Goal: Entertainment & Leisure: Consume media (video, audio)

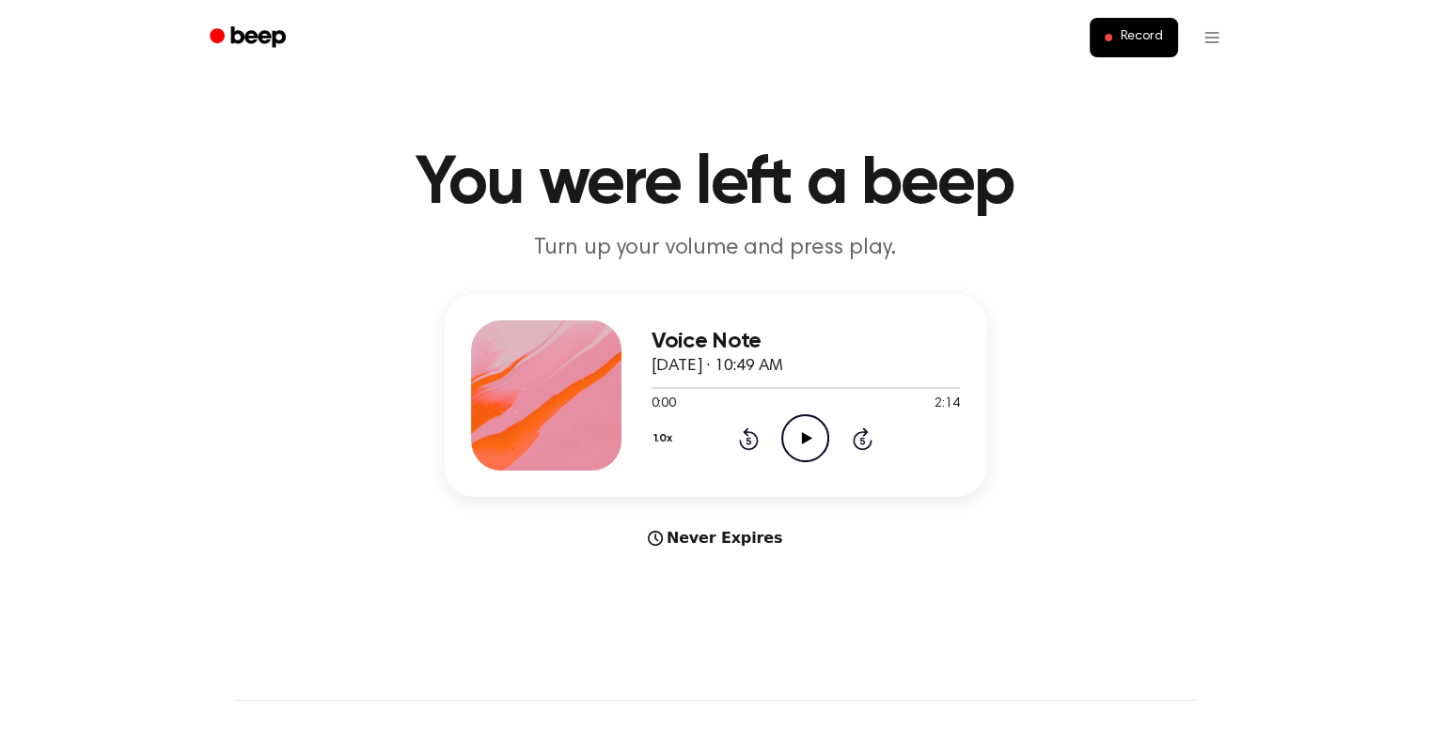
click at [790, 433] on icon "Play Audio" at bounding box center [805, 439] width 48 height 48
click at [786, 429] on icon "Play Audio" at bounding box center [805, 439] width 48 height 48
click at [806, 440] on icon at bounding box center [807, 438] width 10 height 12
click at [805, 436] on icon at bounding box center [807, 438] width 10 height 12
click at [803, 435] on icon at bounding box center [807, 438] width 10 height 12
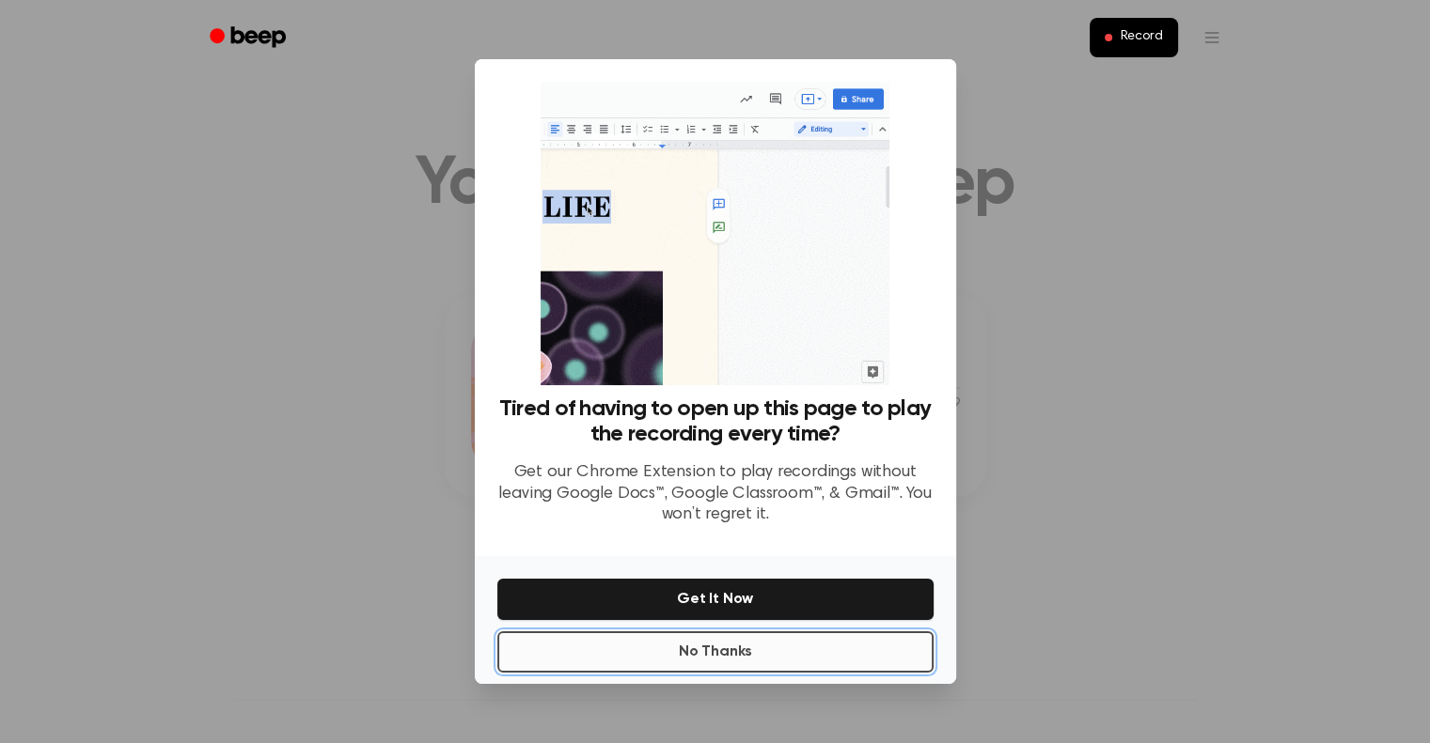
click at [775, 655] on button "No Thanks" at bounding box center [715, 652] width 436 height 41
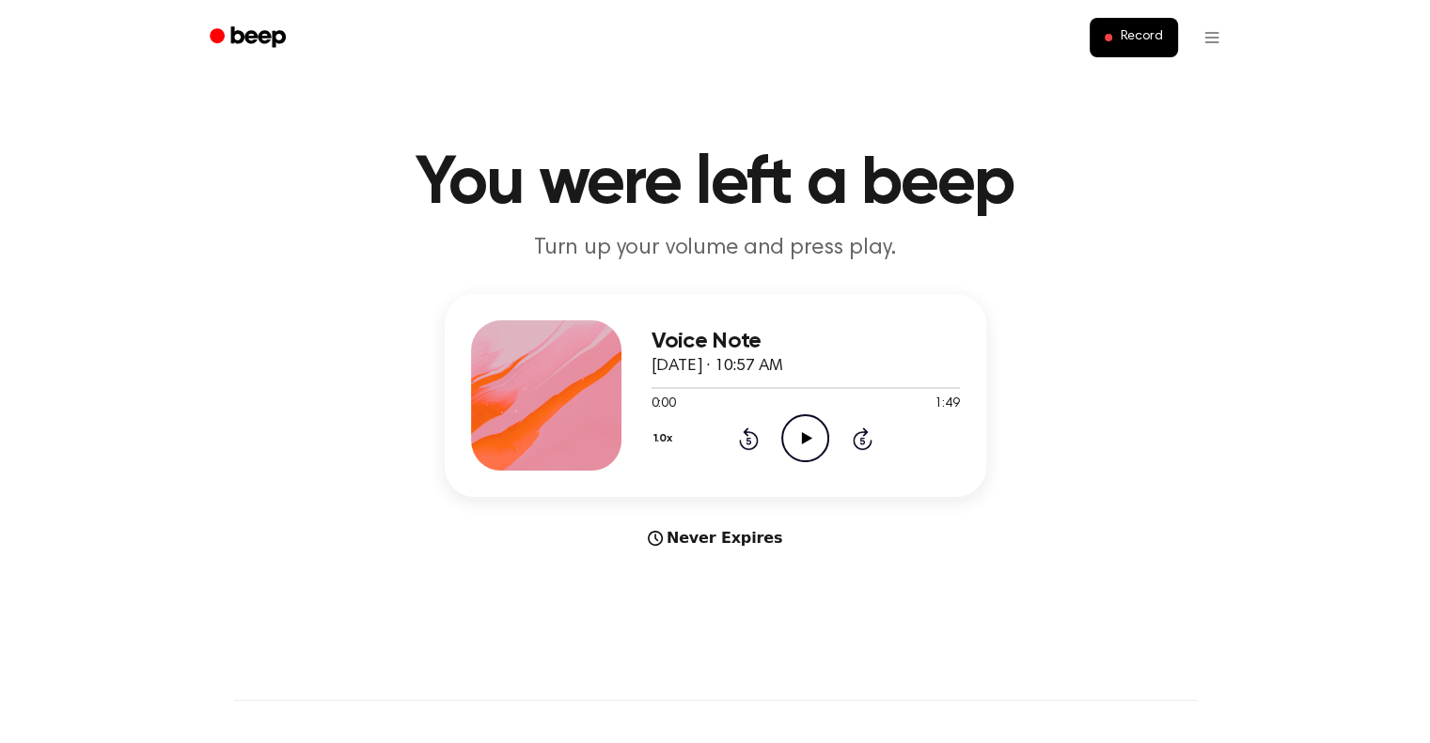
click at [806, 443] on icon "Play Audio" at bounding box center [805, 439] width 48 height 48
click at [815, 439] on icon "Play Audio" at bounding box center [805, 439] width 48 height 48
click at [808, 441] on icon "Play Audio" at bounding box center [805, 439] width 48 height 48
click at [790, 450] on icon "Play Audio" at bounding box center [805, 439] width 48 height 48
click at [866, 444] on icon "Skip 5 seconds" at bounding box center [862, 439] width 21 height 24
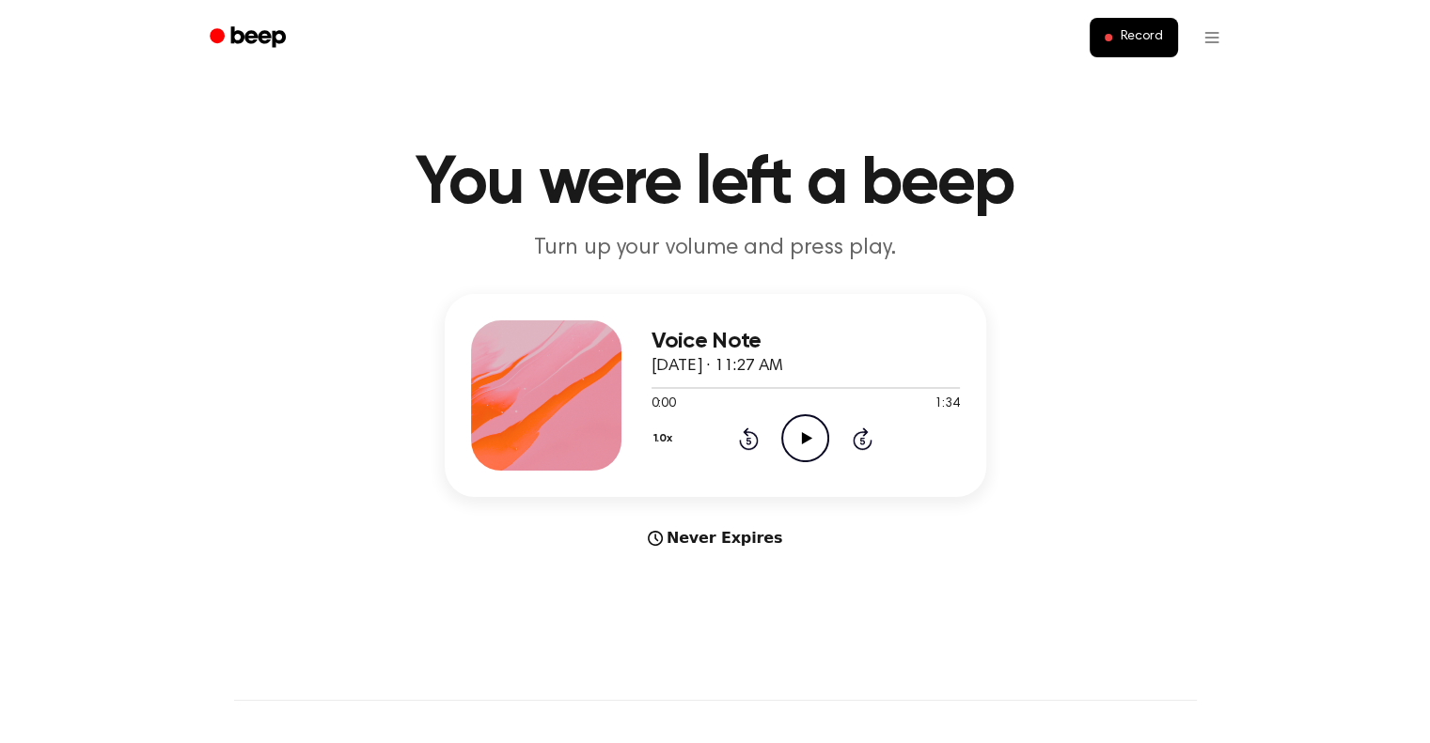
click at [806, 446] on icon "Play Audio" at bounding box center [805, 439] width 48 height 48
click at [860, 436] on icon "Skip 5 seconds" at bounding box center [862, 439] width 21 height 24
click at [1015, 456] on div "Voice Note September 20, 2025 · 11:27 AM 1:05 1:34 Your browser does not suppor…" at bounding box center [715, 422] width 1385 height 256
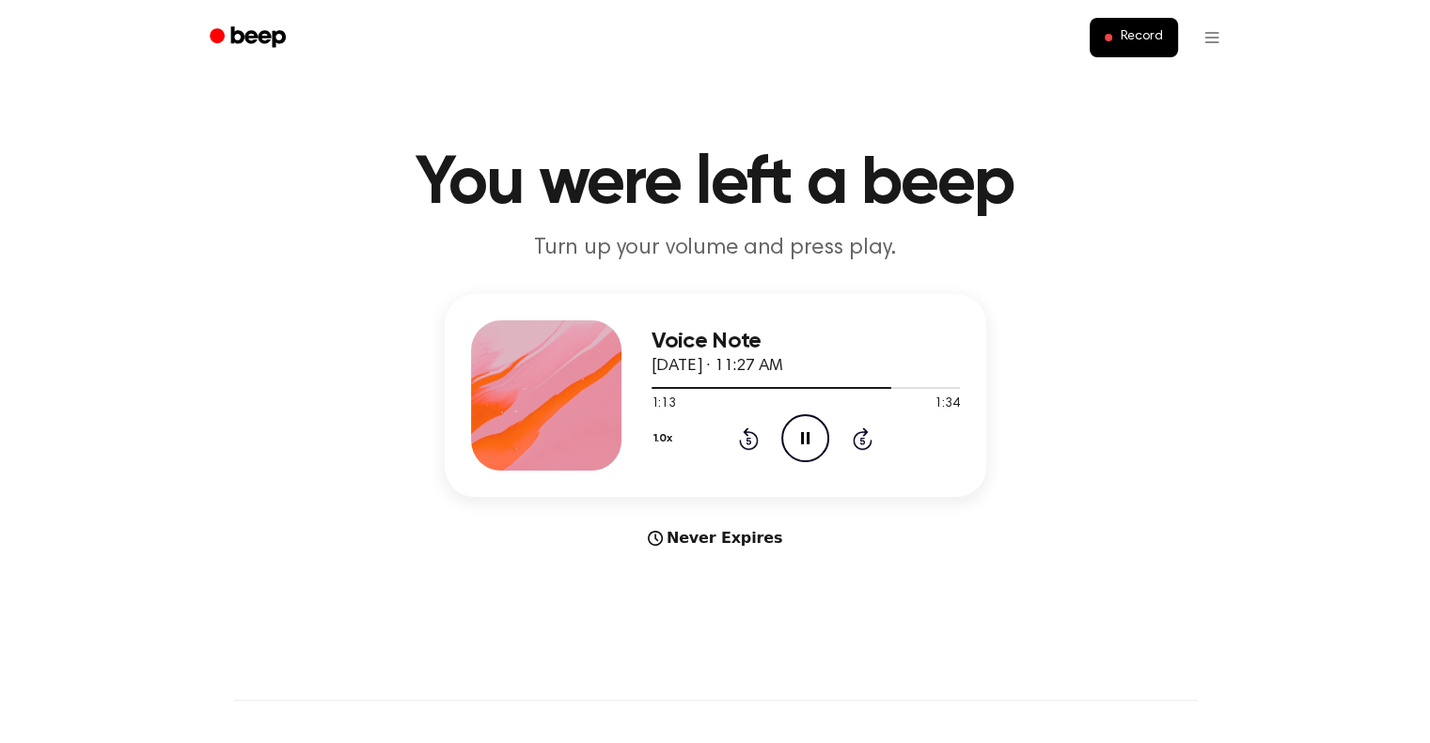
click at [808, 443] on icon at bounding box center [805, 438] width 8 height 12
